Goal: Transaction & Acquisition: Purchase product/service

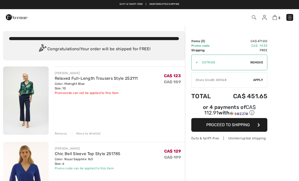
checkbox input "true"
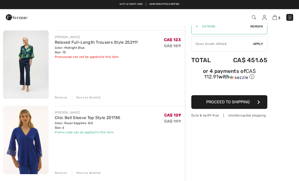
scroll to position [35, 0]
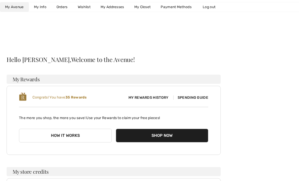
checkbox input "true"
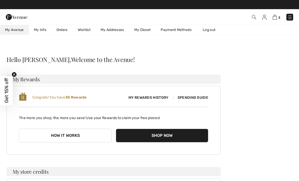
click at [141, 27] on link "My Closet" at bounding box center [142, 29] width 27 height 9
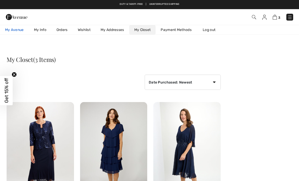
click at [11, 30] on span "My Avenue" at bounding box center [14, 29] width 19 height 5
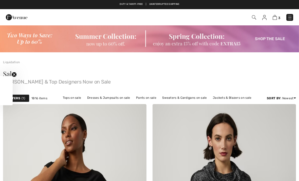
checkbox input "true"
click at [84, 41] on img at bounding box center [149, 38] width 299 height 27
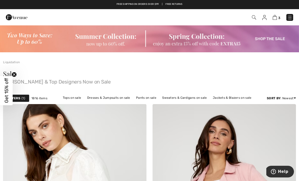
click at [23, 95] on div "Filters 1" at bounding box center [16, 98] width 26 height 8
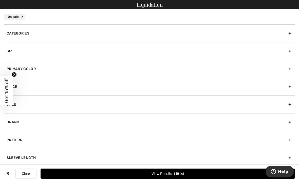
click at [291, 32] on div "Categories" at bounding box center [149, 33] width 291 height 18
